Goal: Transaction & Acquisition: Purchase product/service

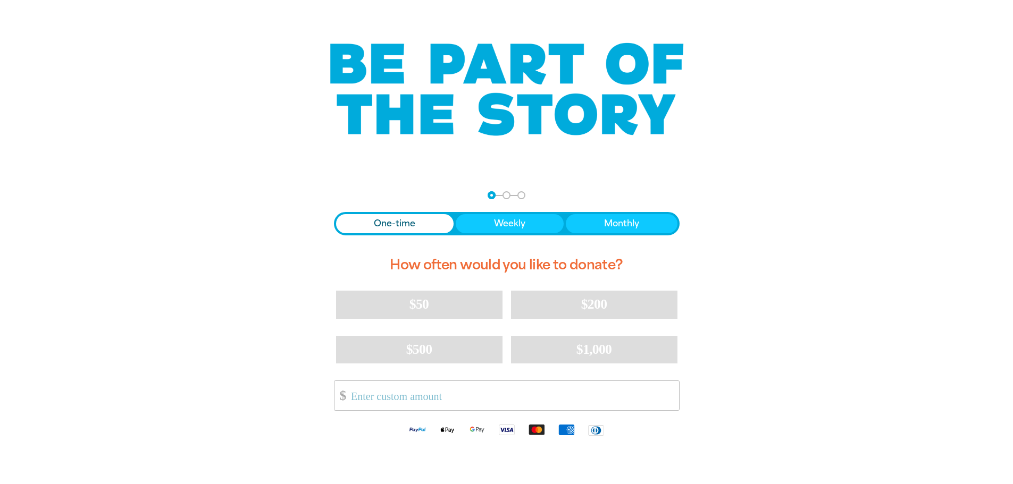
scroll to position [106, 0]
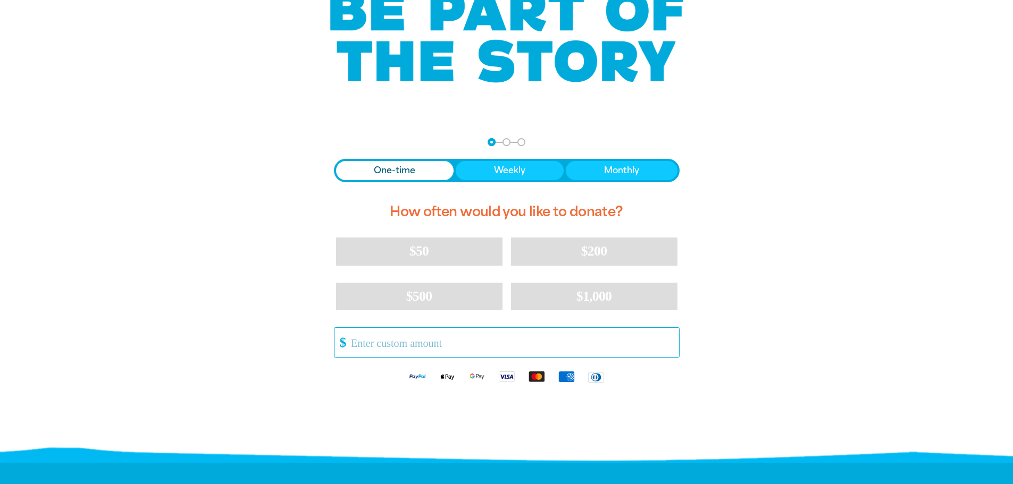
click at [539, 336] on input "Other Amount" at bounding box center [510, 342] width 335 height 29
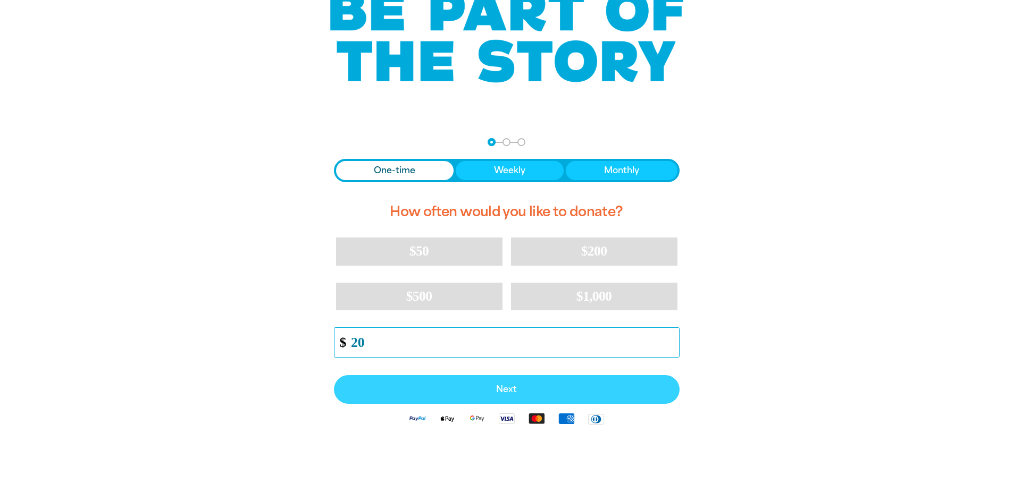
type input "20"
click at [540, 387] on span "Next" at bounding box center [507, 389] width 322 height 9
select select "AU"
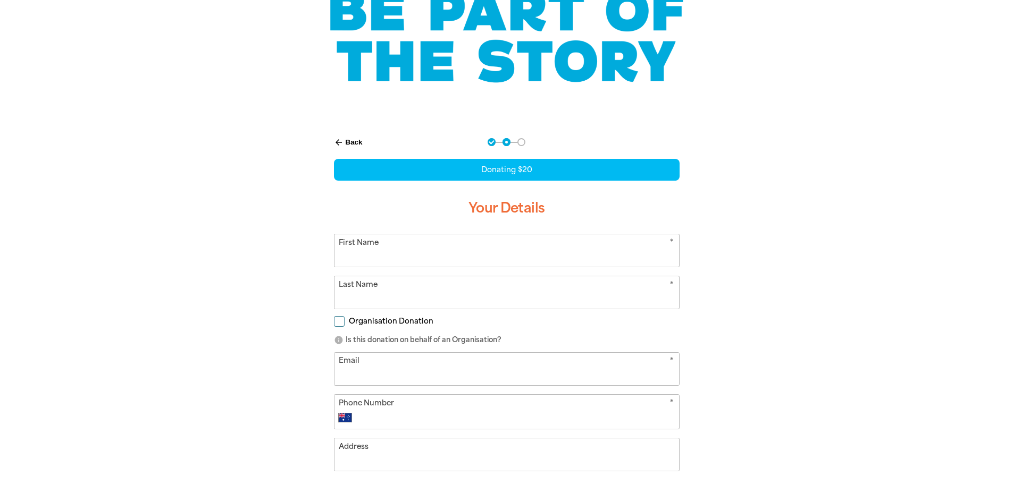
click at [500, 246] on input "First Name" at bounding box center [506, 250] width 344 height 32
type input "[PERSON_NAME]"
click at [414, 297] on input "Last Name" at bounding box center [506, 292] width 344 height 32
type input "[PERSON_NAME]"
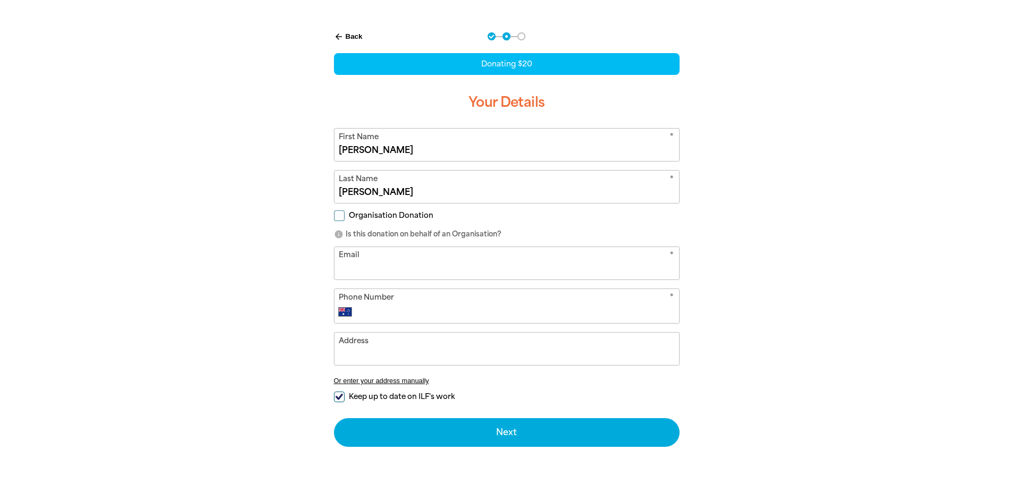
scroll to position [213, 0]
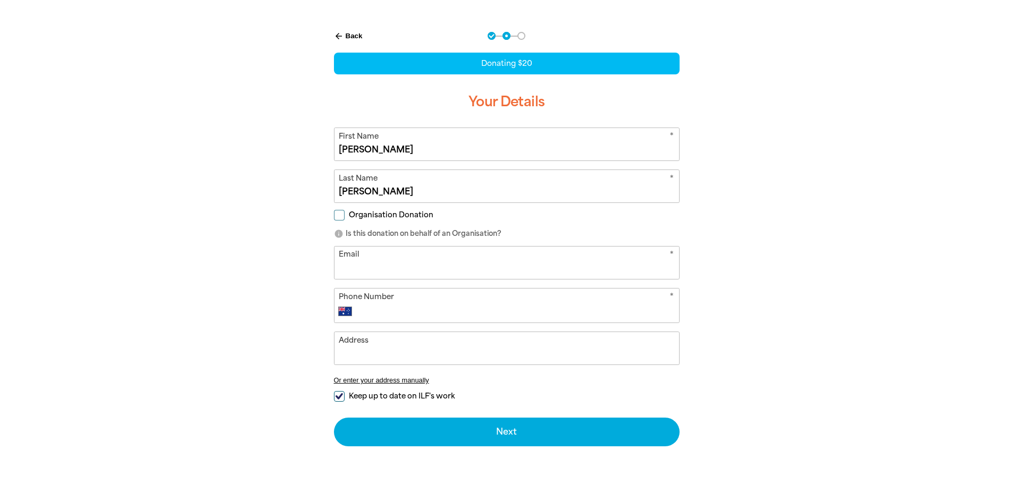
click at [504, 265] on input "Email" at bounding box center [506, 263] width 344 height 32
click at [460, 312] on input "Phone Number" at bounding box center [517, 311] width 314 height 13
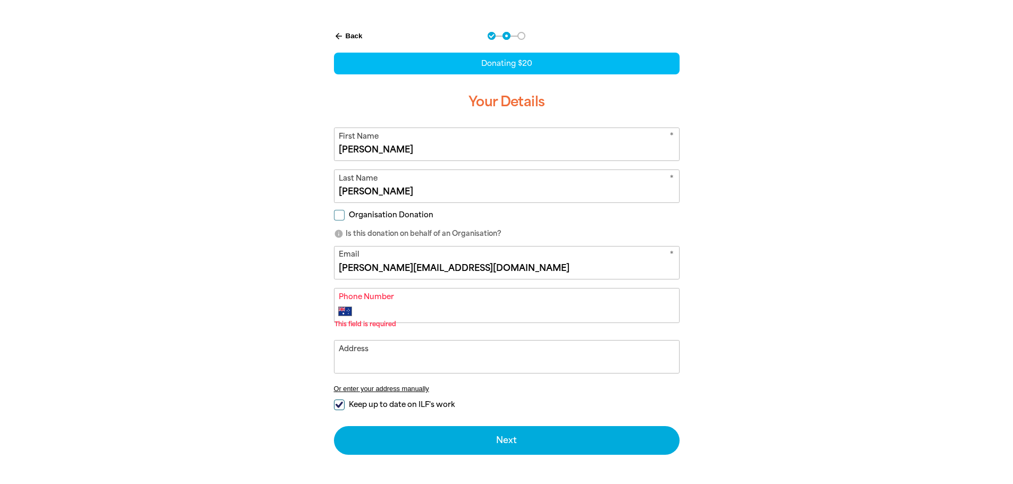
click at [512, 270] on input "[PERSON_NAME][EMAIL_ADDRESS][DOMAIN_NAME]" at bounding box center [506, 263] width 344 height 32
drag, startPoint x: 510, startPoint y: 269, endPoint x: 295, endPoint y: 267, distance: 214.8
click at [295, 267] on div "arrow_back Back Step 1 Step 2 Step 3 Donating $20 Your Details * First Name [PE…" at bounding box center [507, 270] width 638 height 503
type input "[PERSON_NAME][EMAIL_ADDRESS][PERSON_NAME][DOMAIN_NAME]"
click at [407, 309] on input "Phone Number" at bounding box center [517, 311] width 314 height 13
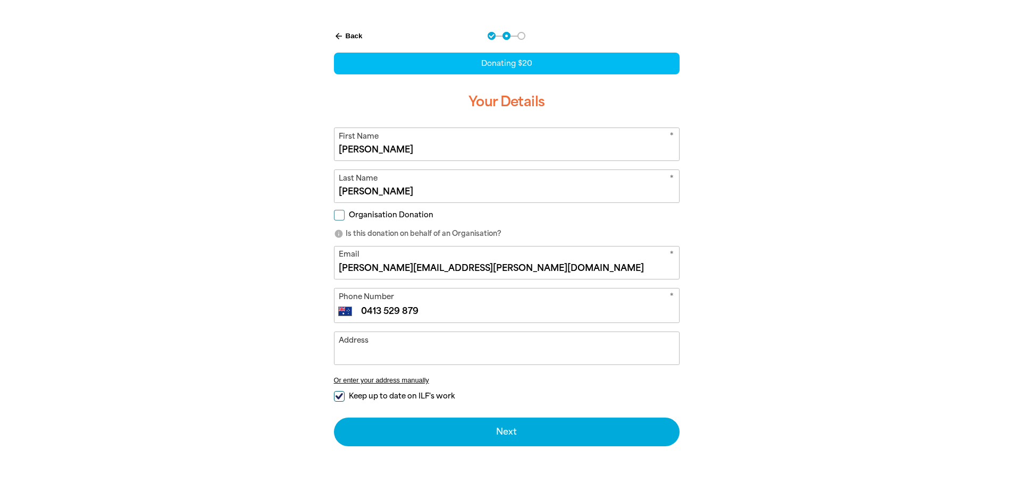
type input "0413 529 879"
click at [371, 396] on span "Keep up to date on ILF's work" at bounding box center [402, 396] width 106 height 10
click at [344, 396] on input "Keep up to date on ILF's work" at bounding box center [339, 396] width 11 height 11
checkbox input "false"
click at [384, 355] on input "Address" at bounding box center [506, 348] width 344 height 32
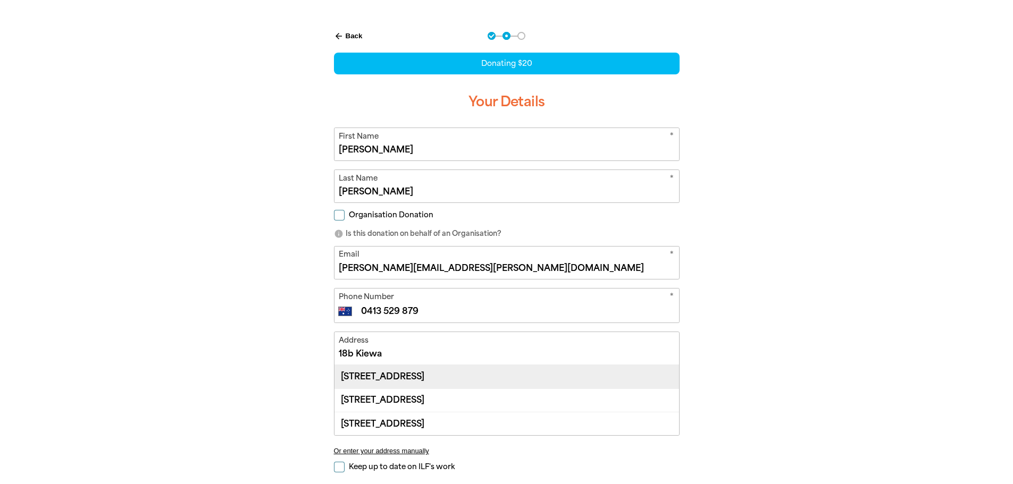
click at [488, 384] on div "[STREET_ADDRESS]" at bounding box center [506, 376] width 344 height 23
type input "[STREET_ADDRESS]"
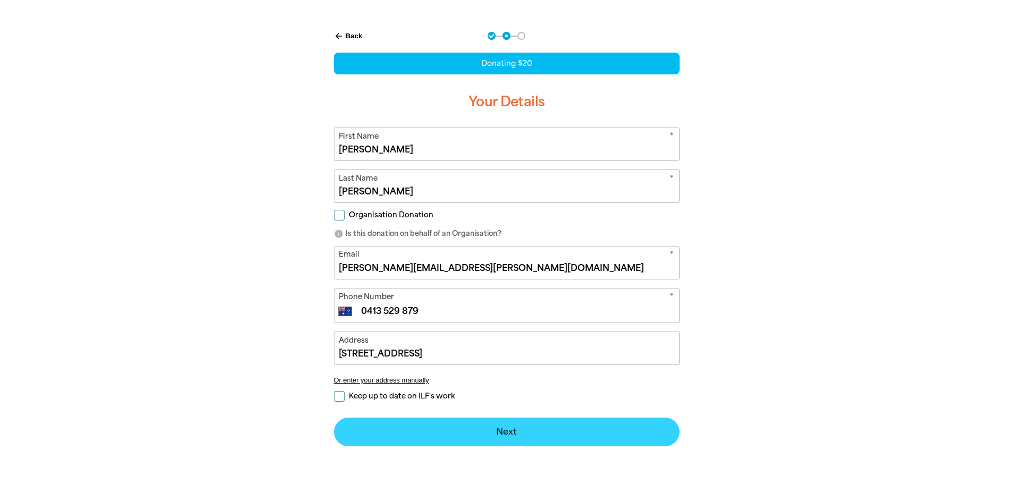
click at [558, 436] on button "Next chevron_right" at bounding box center [507, 432] width 346 height 29
